Goal: Find specific page/section: Find specific page/section

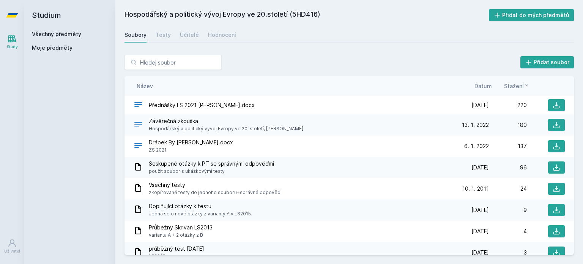
click at [58, 34] on link "Všechny předměty" at bounding box center [56, 34] width 49 height 6
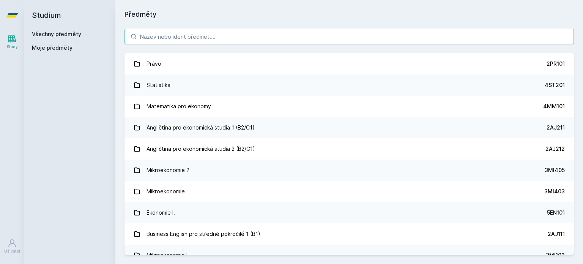
click at [185, 41] on input "search" at bounding box center [348, 36] width 449 height 15
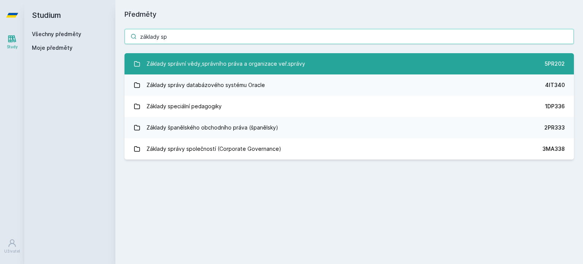
type input "základy sp"
click at [202, 57] on div "Základy správní vědy,správního práva a organizace veř.správy" at bounding box center [225, 63] width 159 height 15
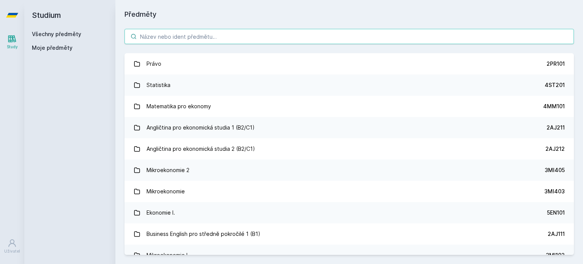
click at [201, 39] on input "search" at bounding box center [348, 36] width 449 height 15
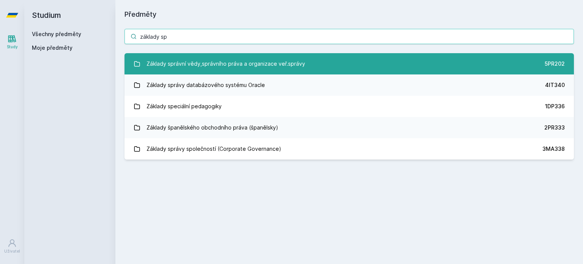
type input "základy sp"
click at [209, 60] on div "Základy správní vědy,správního práva a organizace veř.správy" at bounding box center [225, 63] width 159 height 15
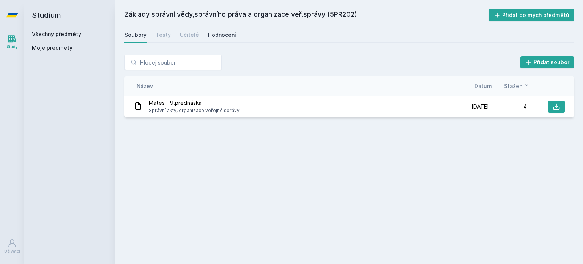
click at [217, 39] on link "Hodnocení" at bounding box center [222, 34] width 28 height 15
